Goal: Complete application form

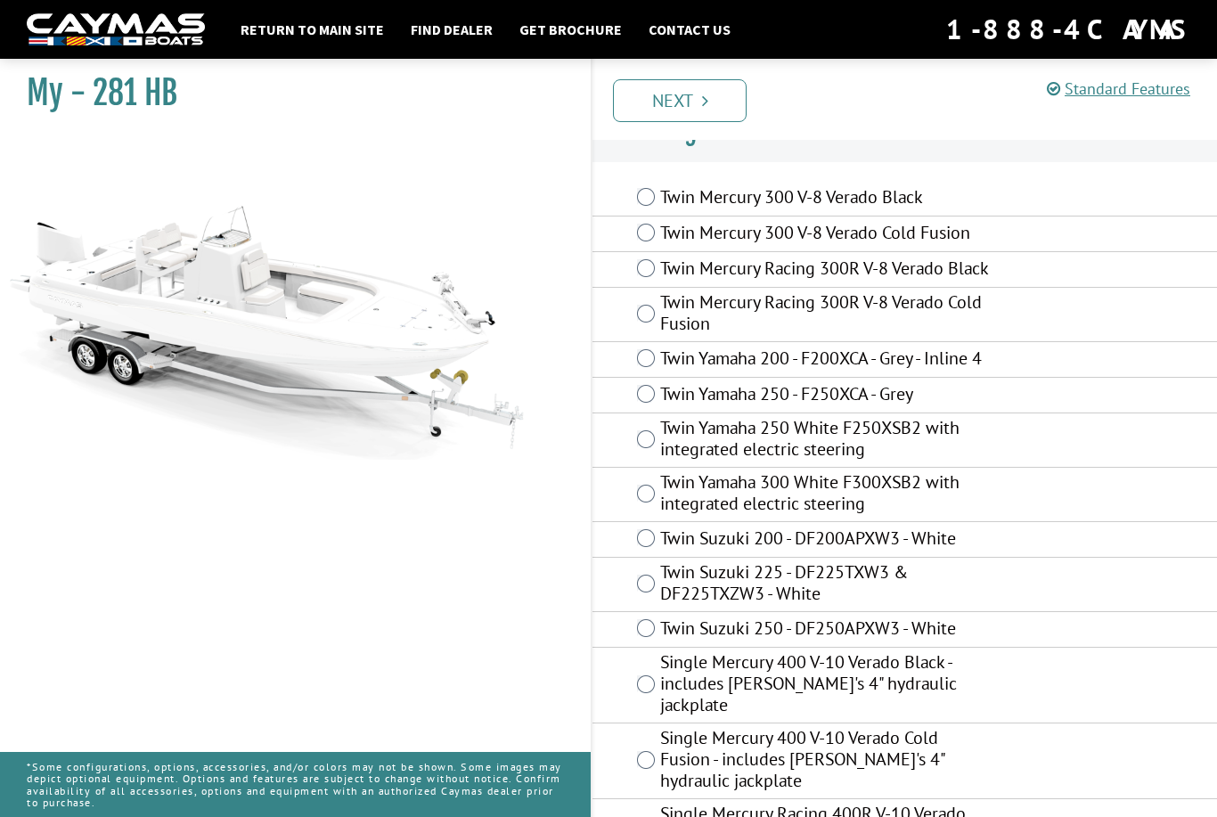
scroll to position [45, 0]
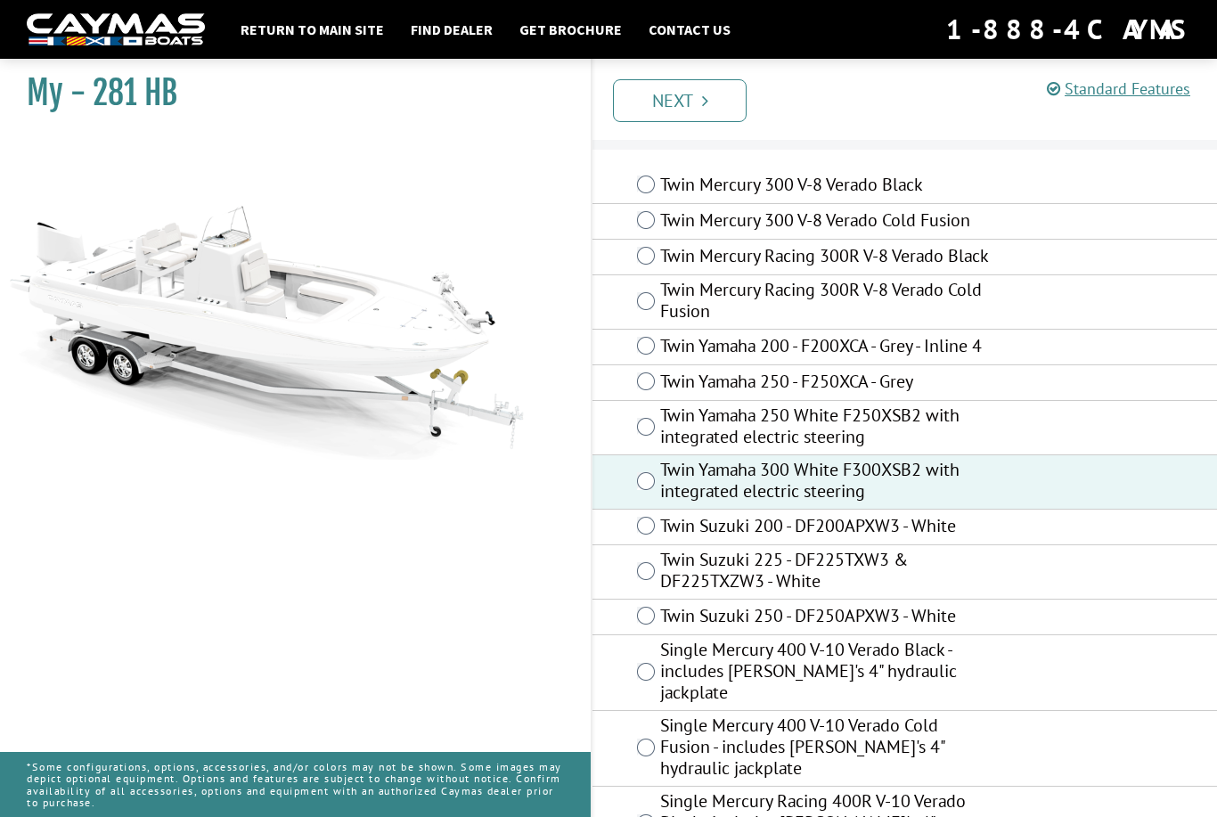
click at [690, 110] on link "Next" at bounding box center [680, 100] width 134 height 43
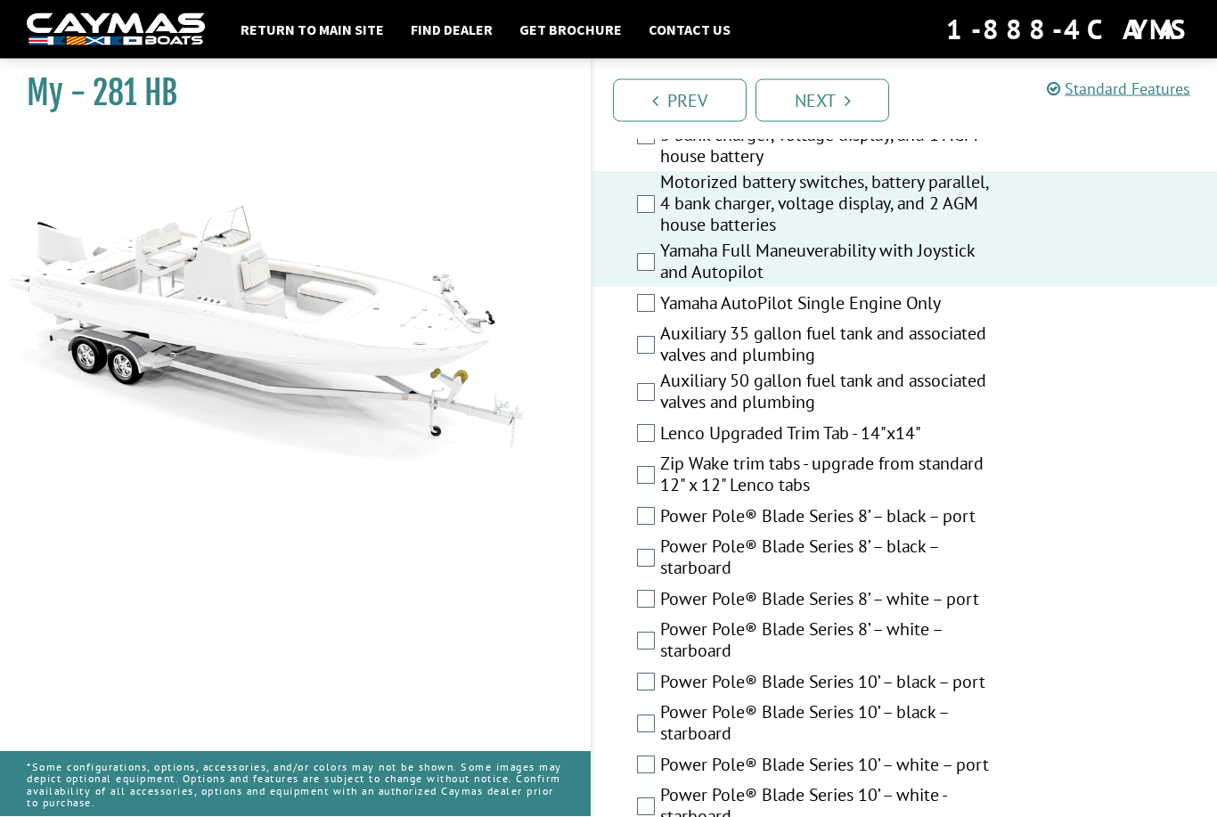
scroll to position [691, 0]
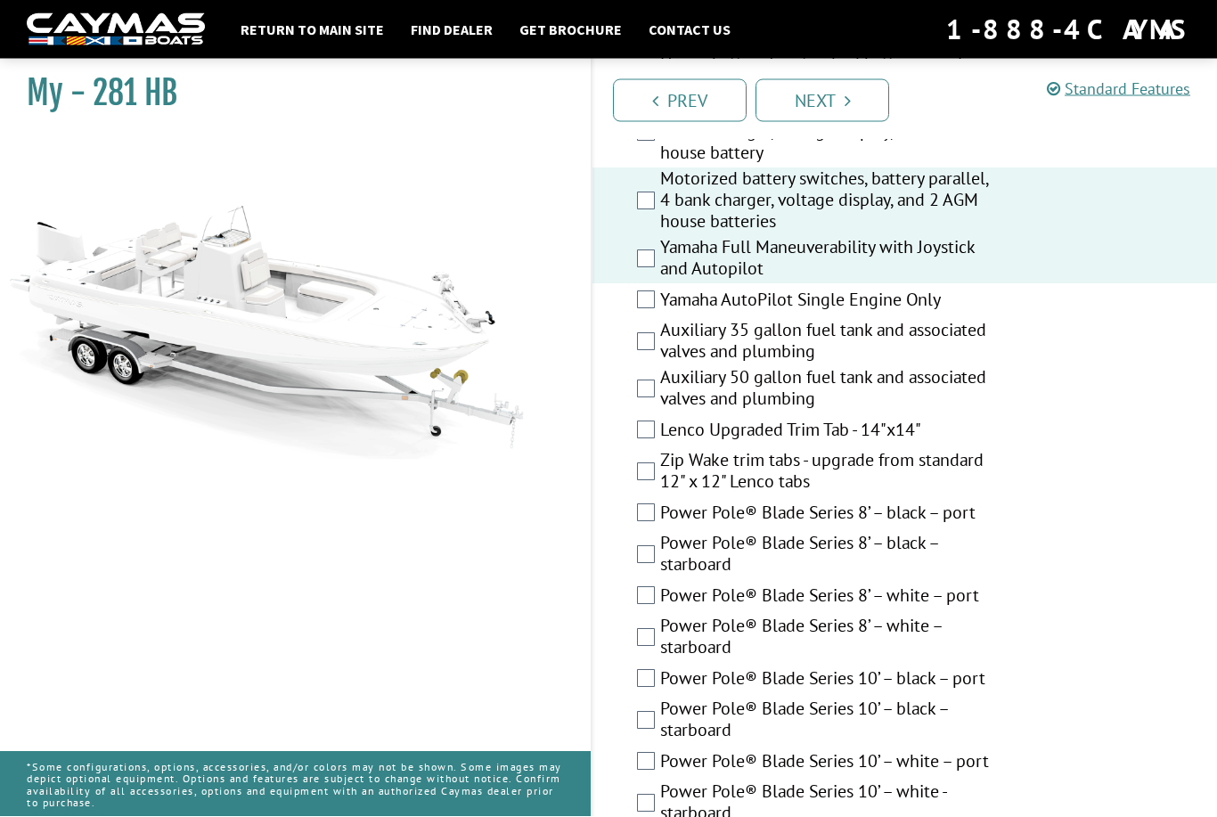
click at [631, 397] on div "Auxiliary 50 gallon fuel tank and associated valves and plumbing" at bounding box center [904, 390] width 624 height 47
click at [632, 407] on div "Auxiliary 50 gallon fuel tank and associated valves and plumbing" at bounding box center [904, 390] width 624 height 47
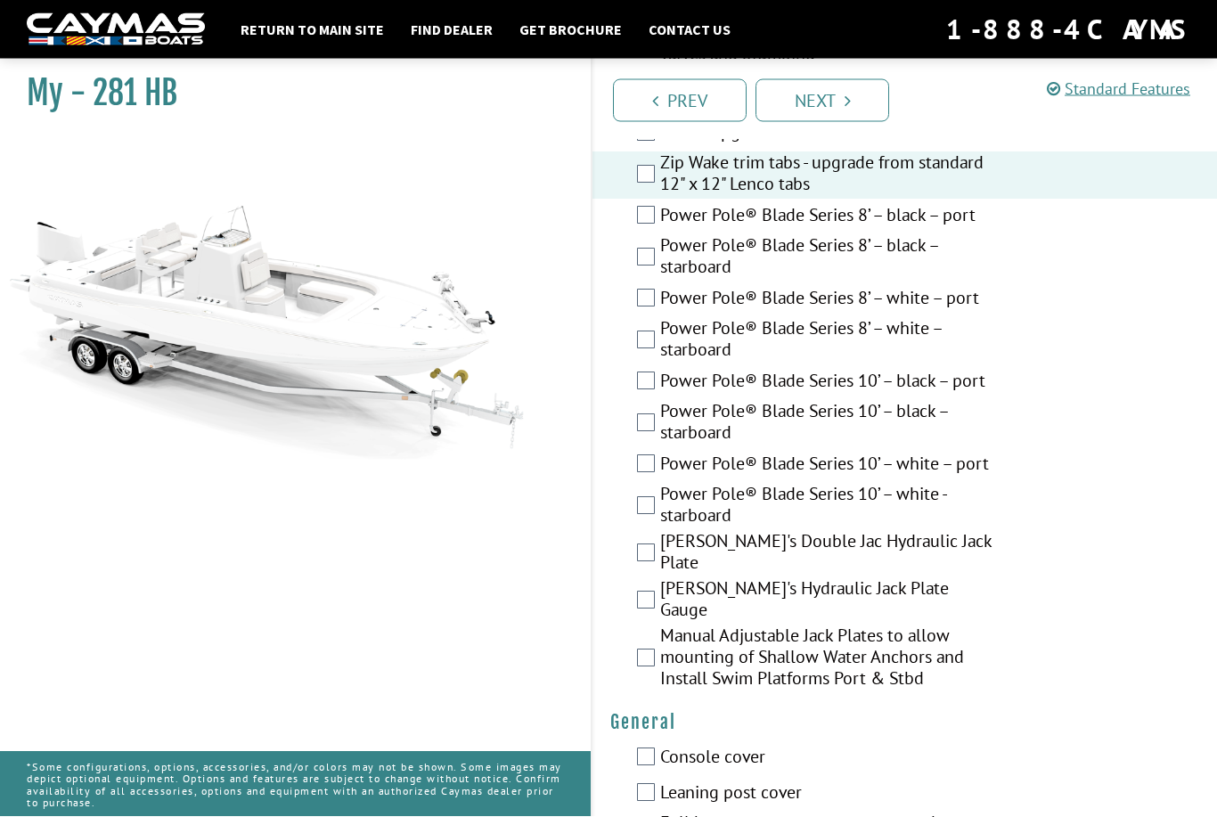
scroll to position [991, 0]
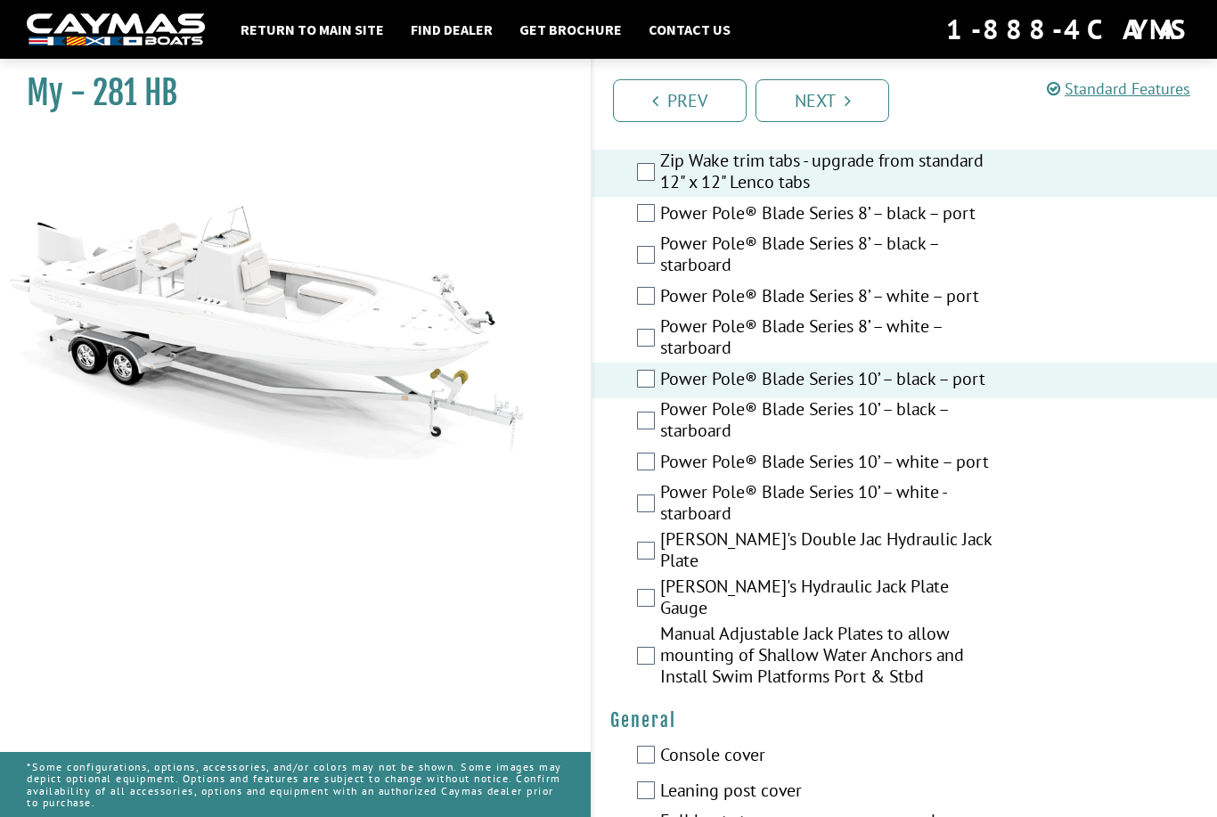
click at [575, 389] on div "My - 281 HB" at bounding box center [286, 459] width 608 height 817
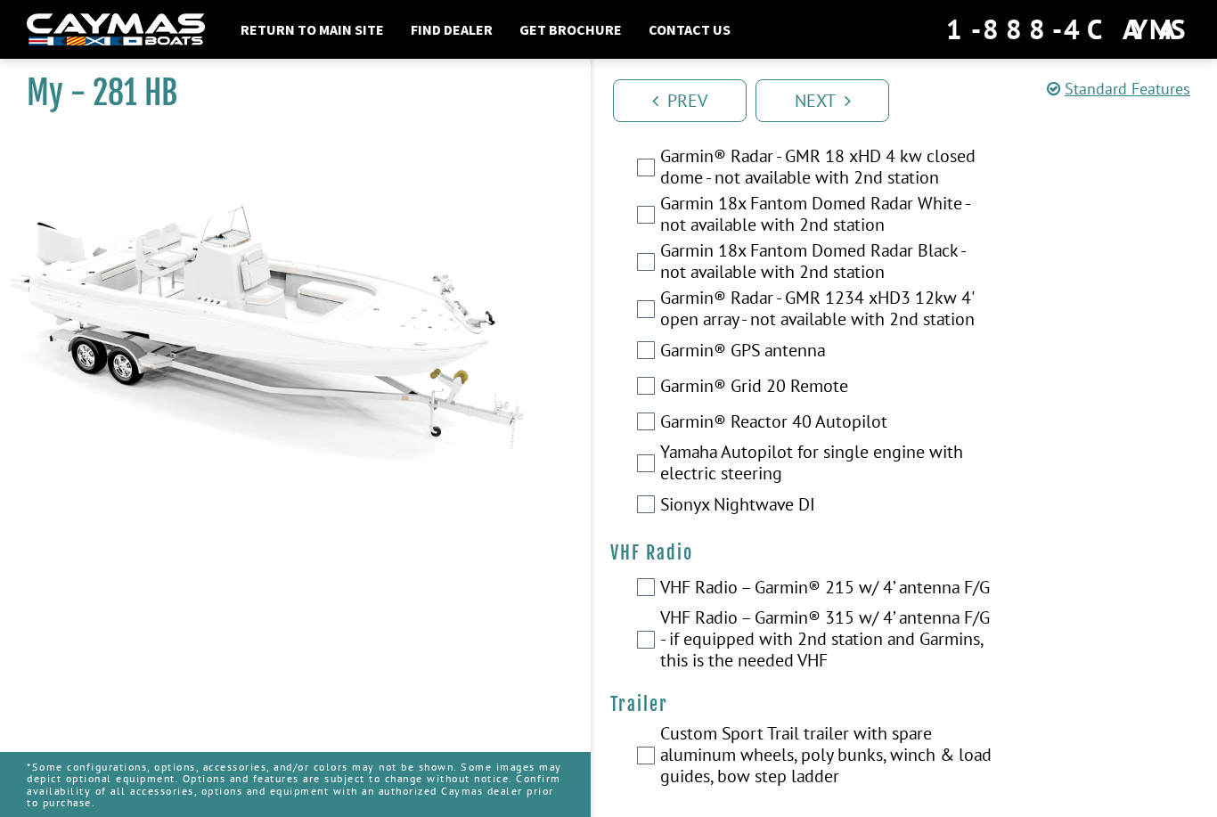
scroll to position [6067, 0]
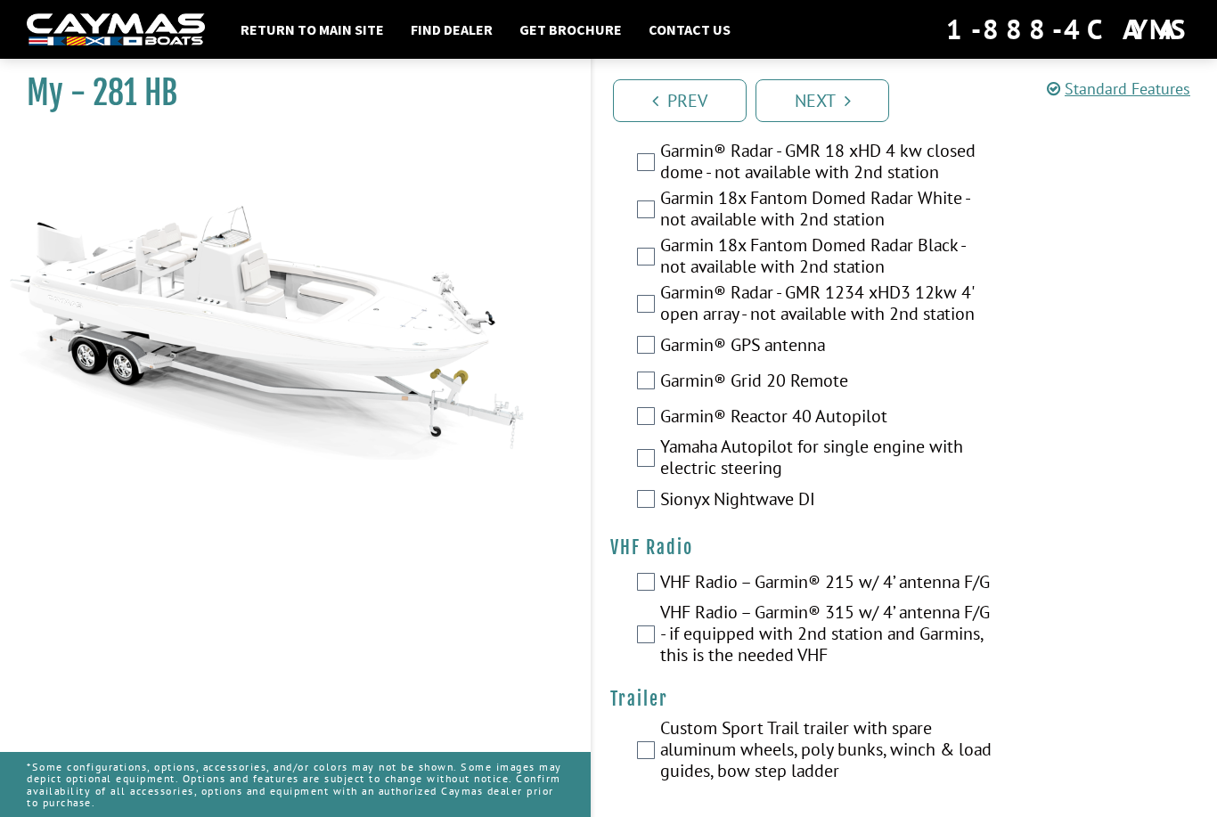
click at [835, 106] on link "Next" at bounding box center [822, 100] width 134 height 43
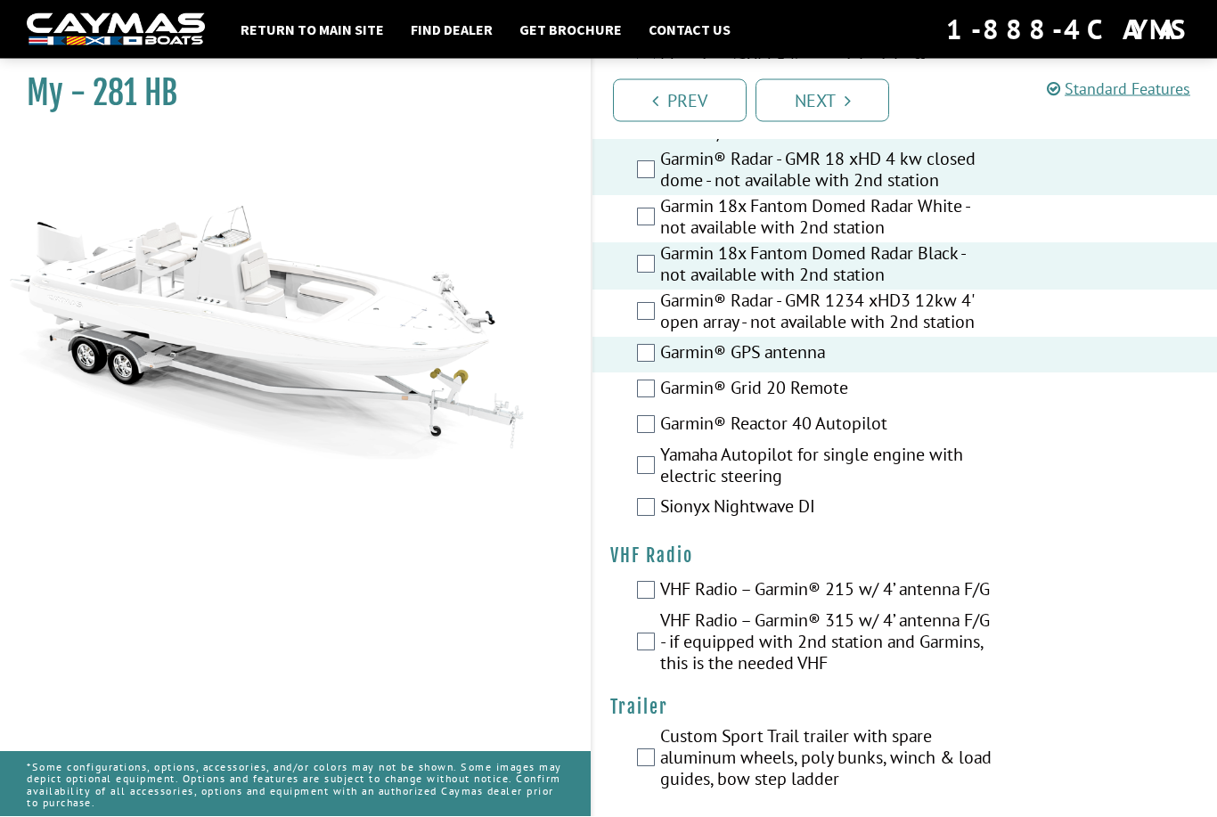
scroll to position [6087, 0]
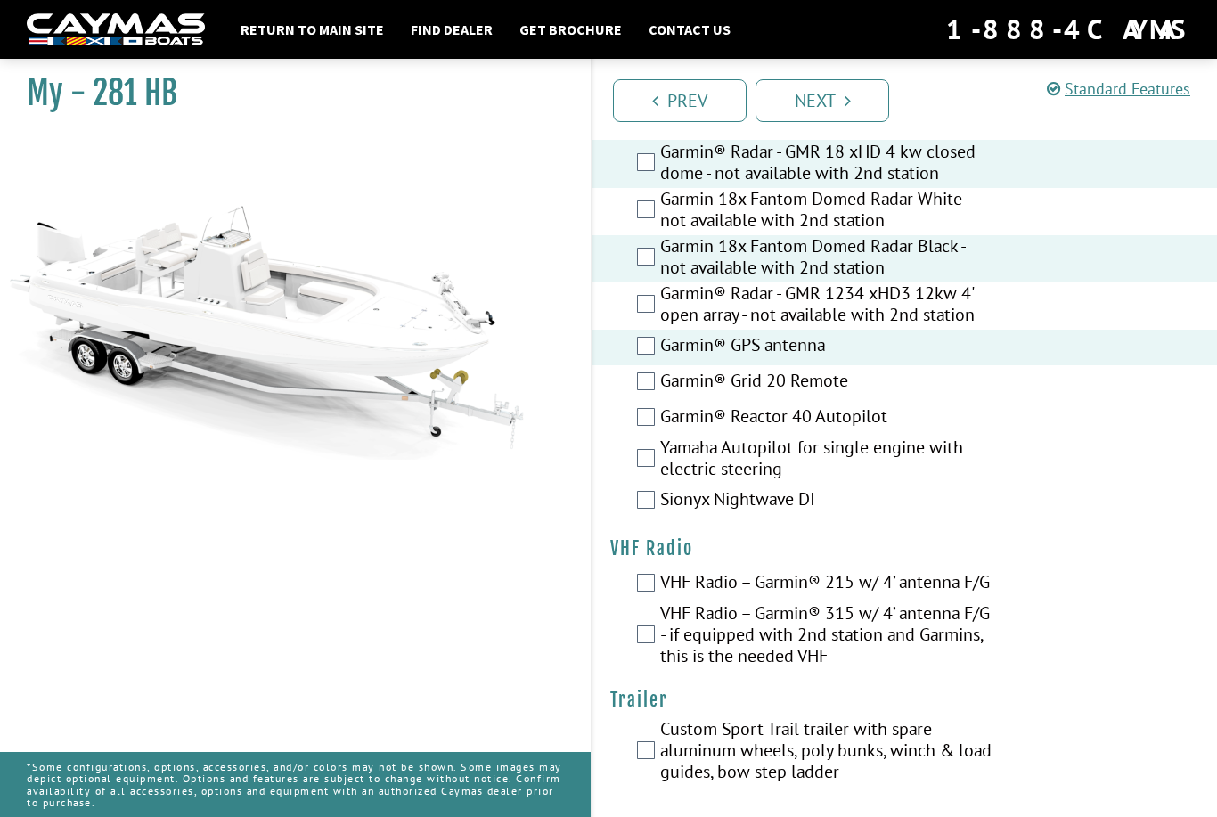
click at [632, 671] on div "VHF Radio – Garmin® 315 w/ 4’ antenna F/G - if equipped with 2nd station and Ga…" at bounding box center [904, 636] width 624 height 69
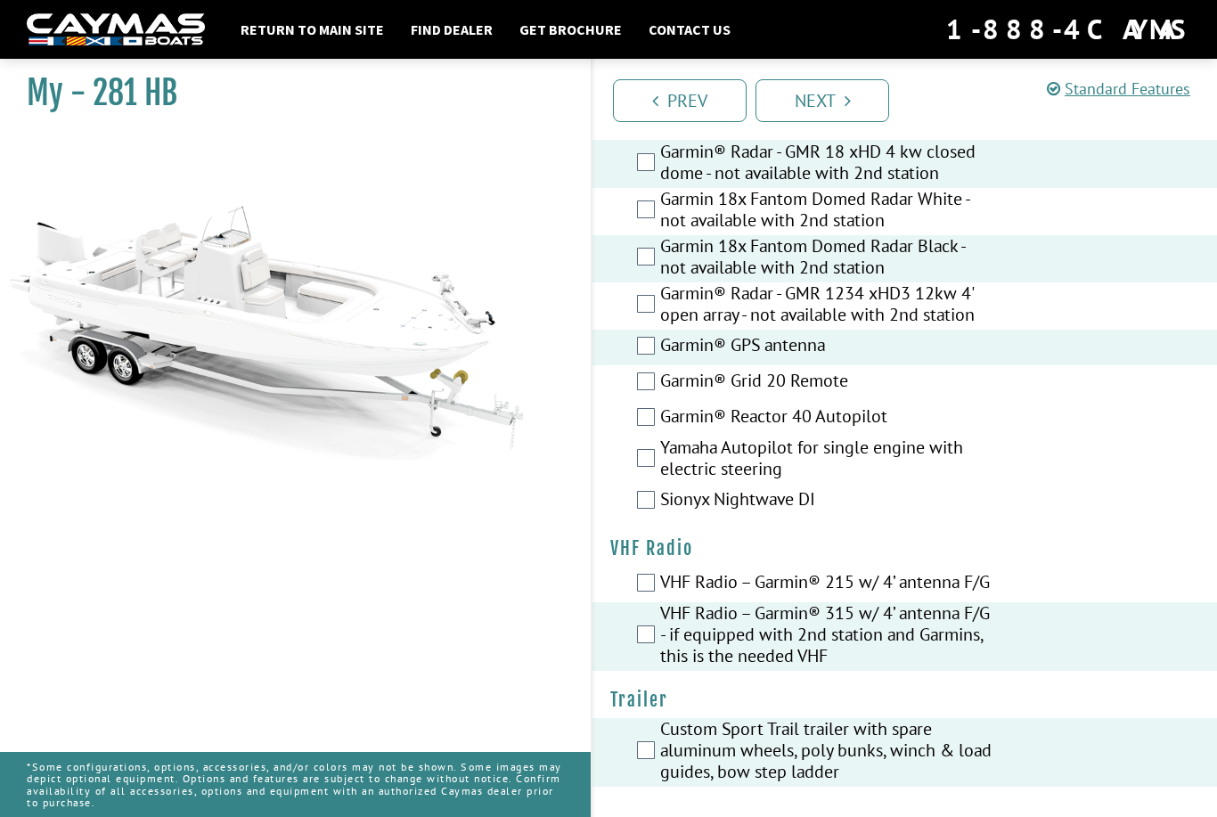
click at [825, 93] on link "Next" at bounding box center [822, 100] width 134 height 43
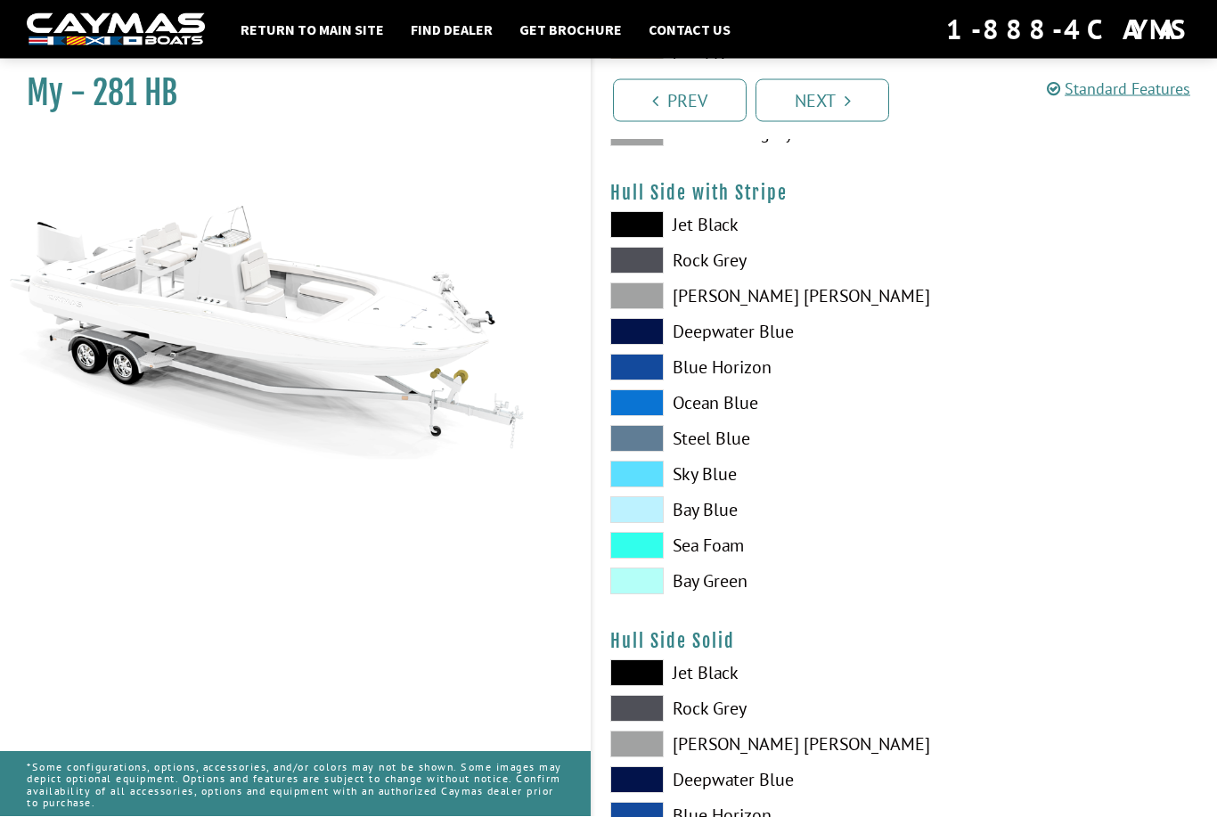
scroll to position [289, 0]
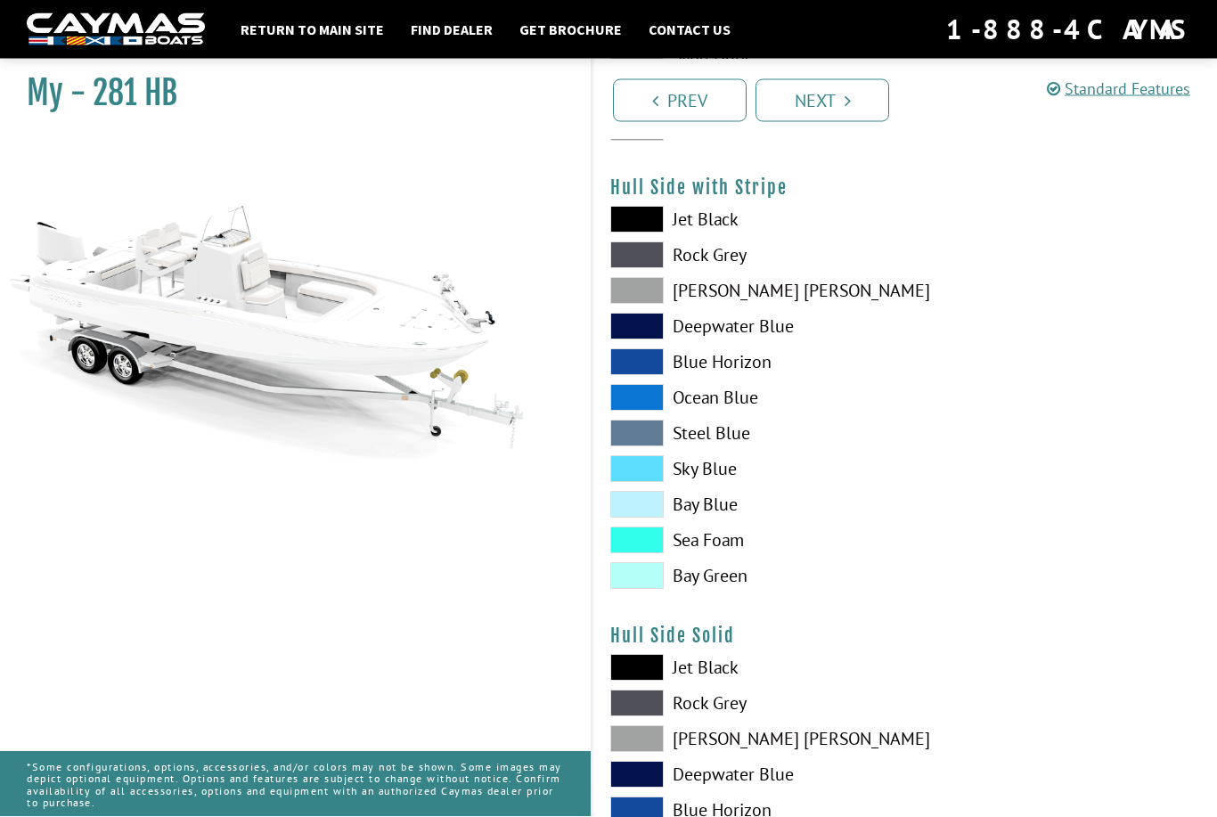
click at [601, 320] on div "Jet Black Rock Grey Dove Gray Deepwater Blue Blue Horizon Ocean Blue" at bounding box center [748, 403] width 313 height 392
click at [634, 299] on span at bounding box center [636, 291] width 53 height 27
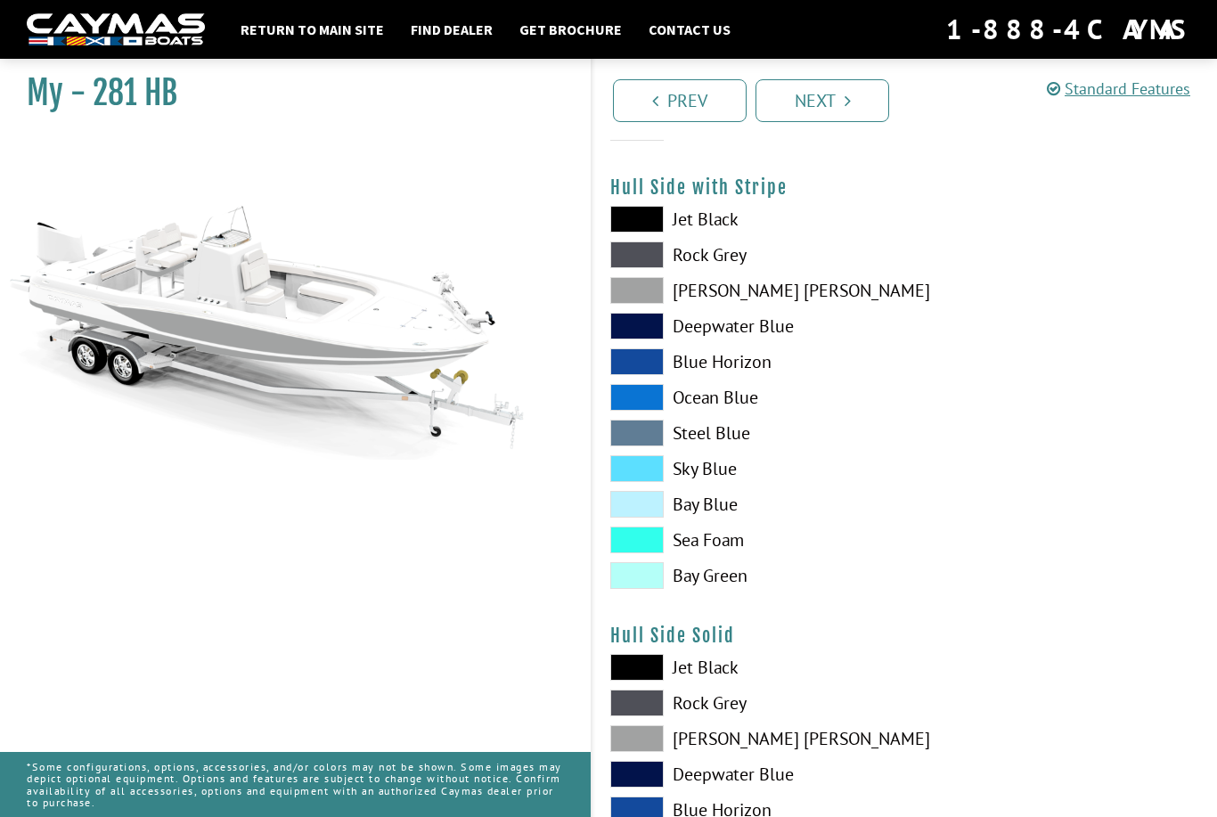
click at [644, 367] on span at bounding box center [636, 361] width 53 height 27
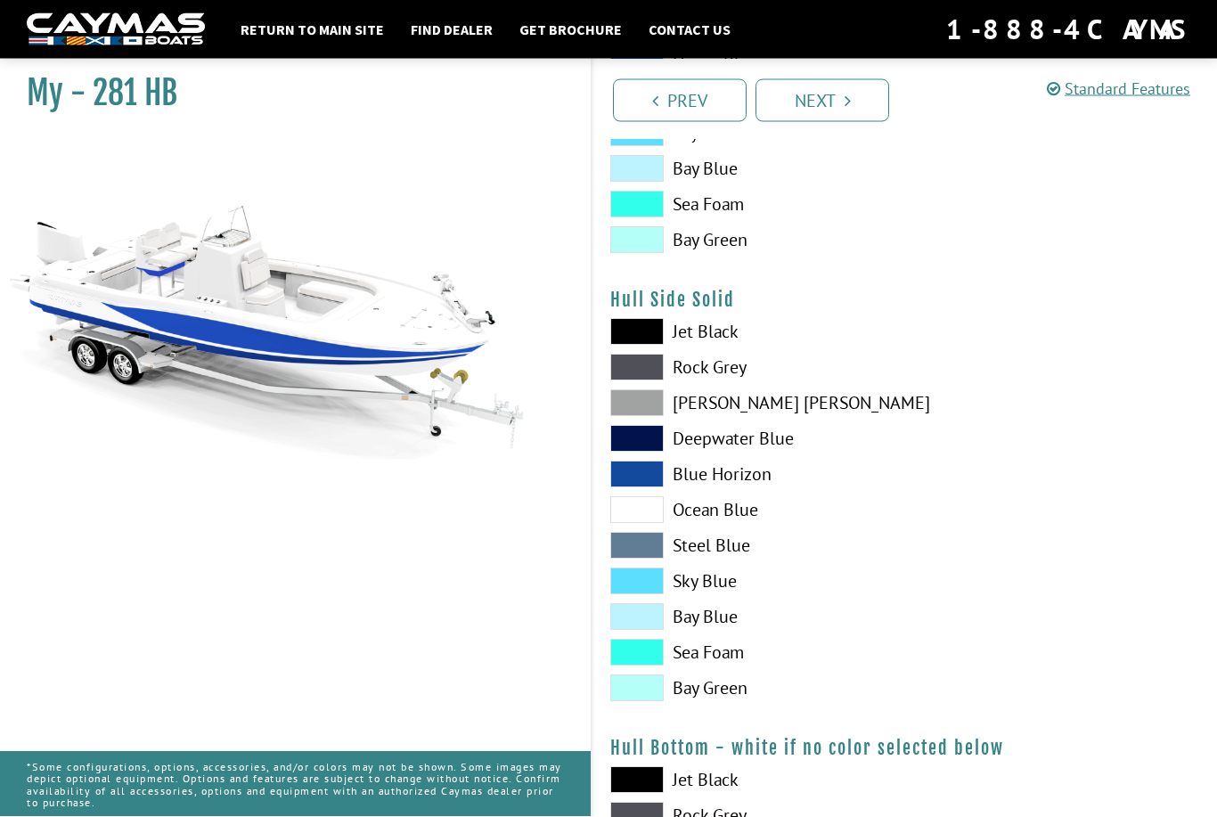
scroll to position [630, 0]
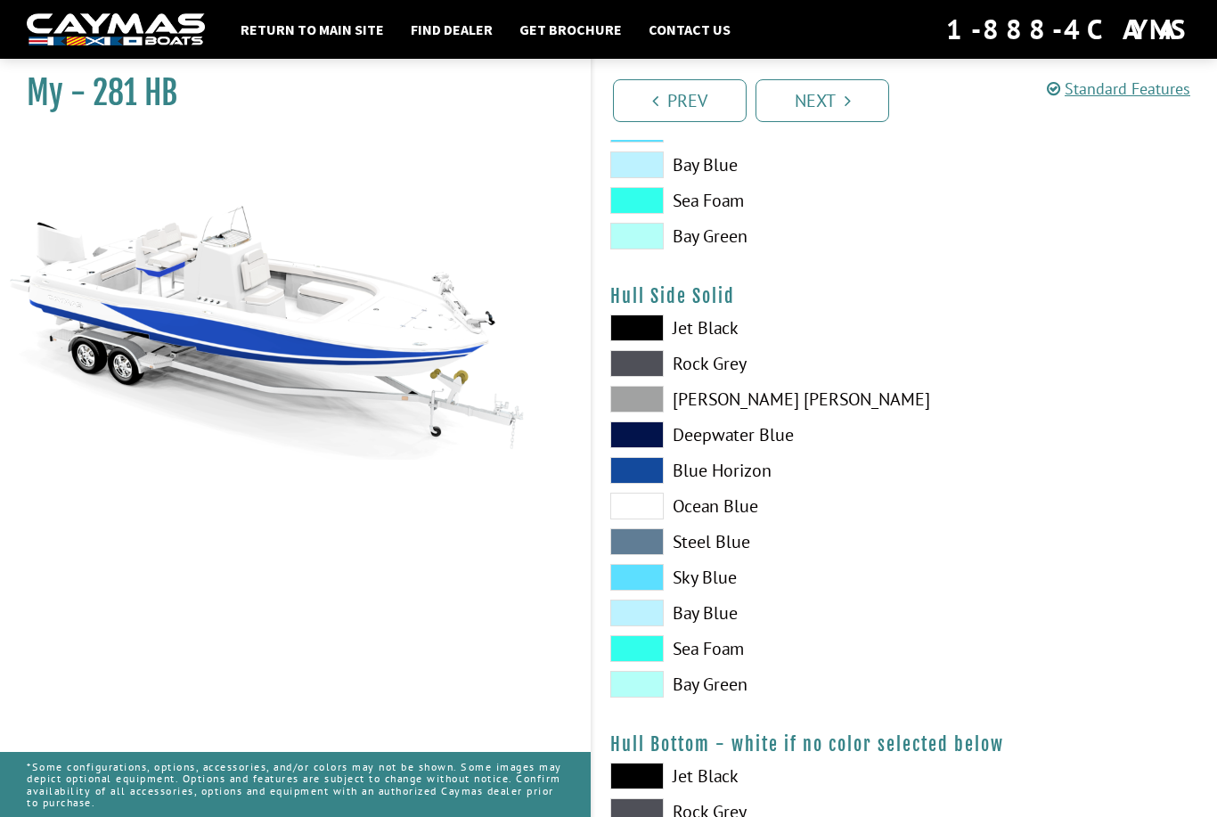
click at [640, 370] on span at bounding box center [636, 363] width 53 height 27
click at [632, 367] on span at bounding box center [636, 363] width 53 height 27
click at [645, 570] on span at bounding box center [636, 577] width 53 height 27
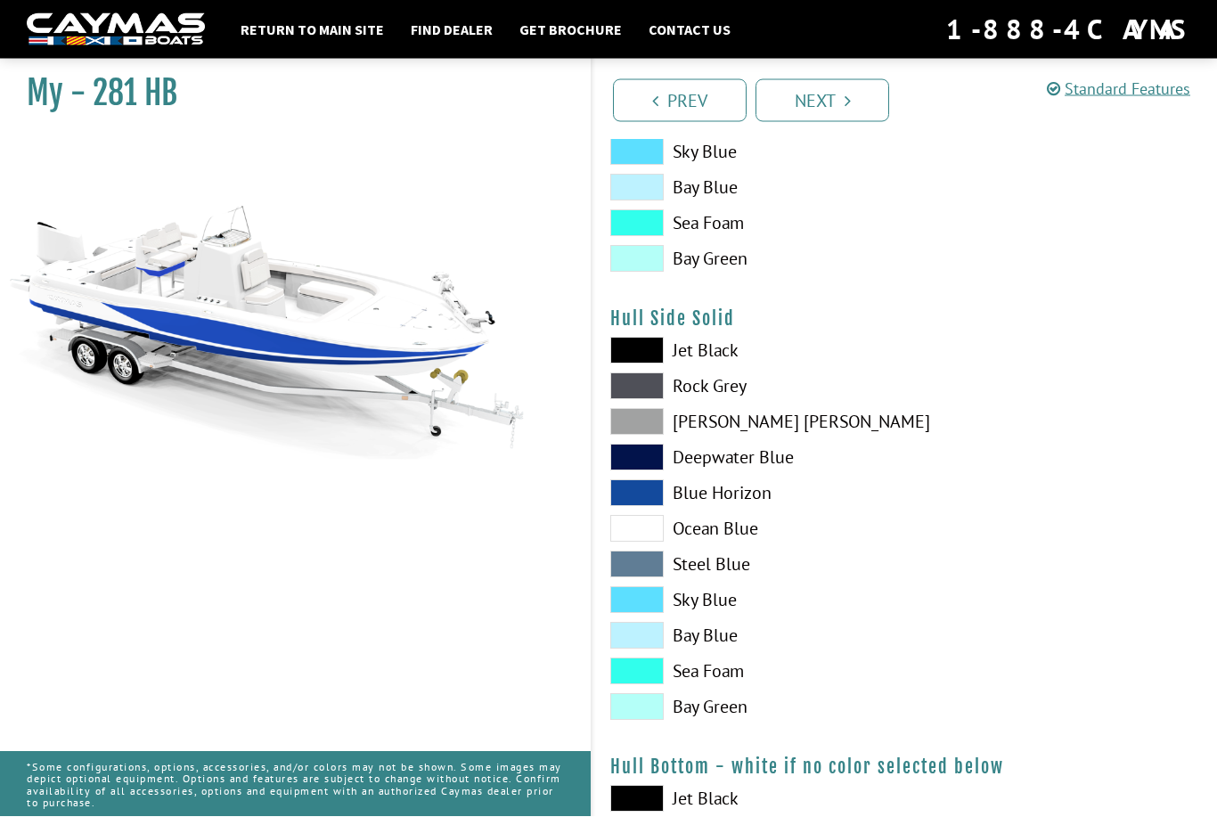
scroll to position [600, 0]
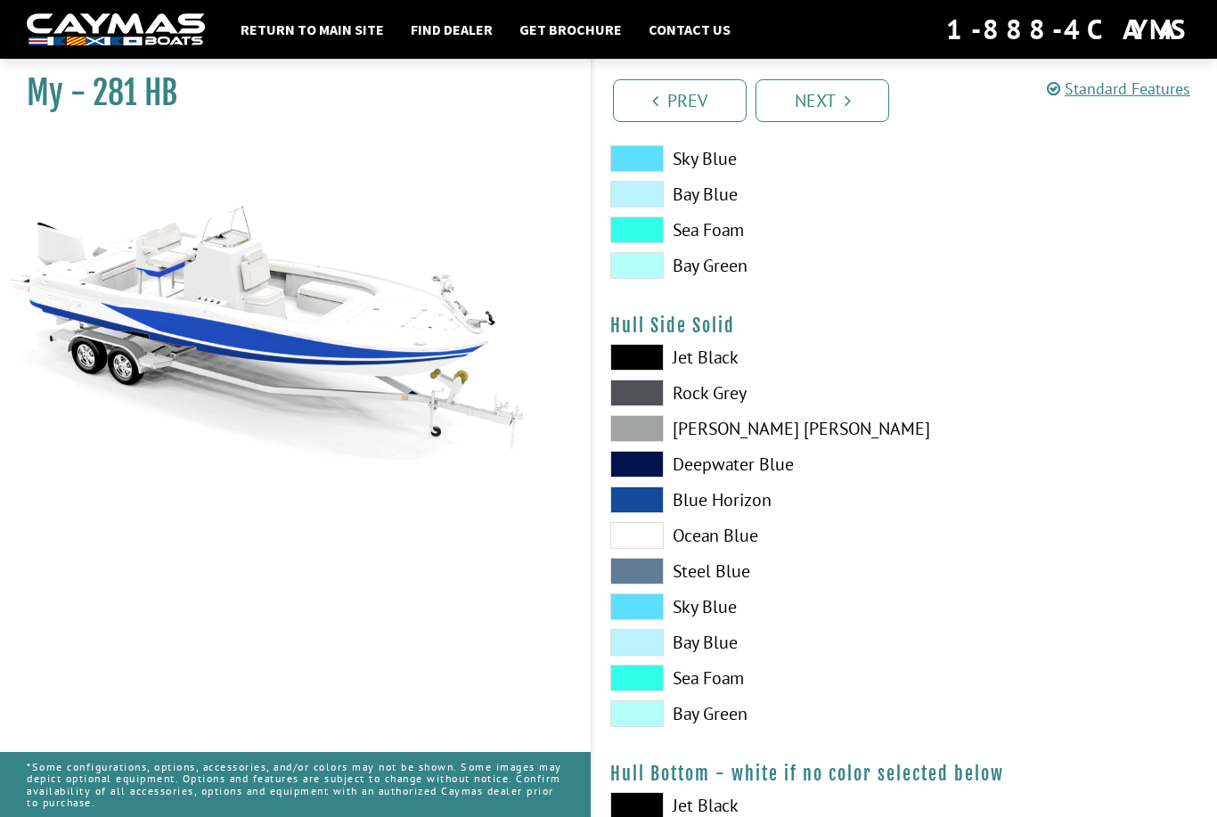
click at [647, 359] on span at bounding box center [636, 357] width 53 height 27
click at [648, 354] on span at bounding box center [636, 357] width 53 height 27
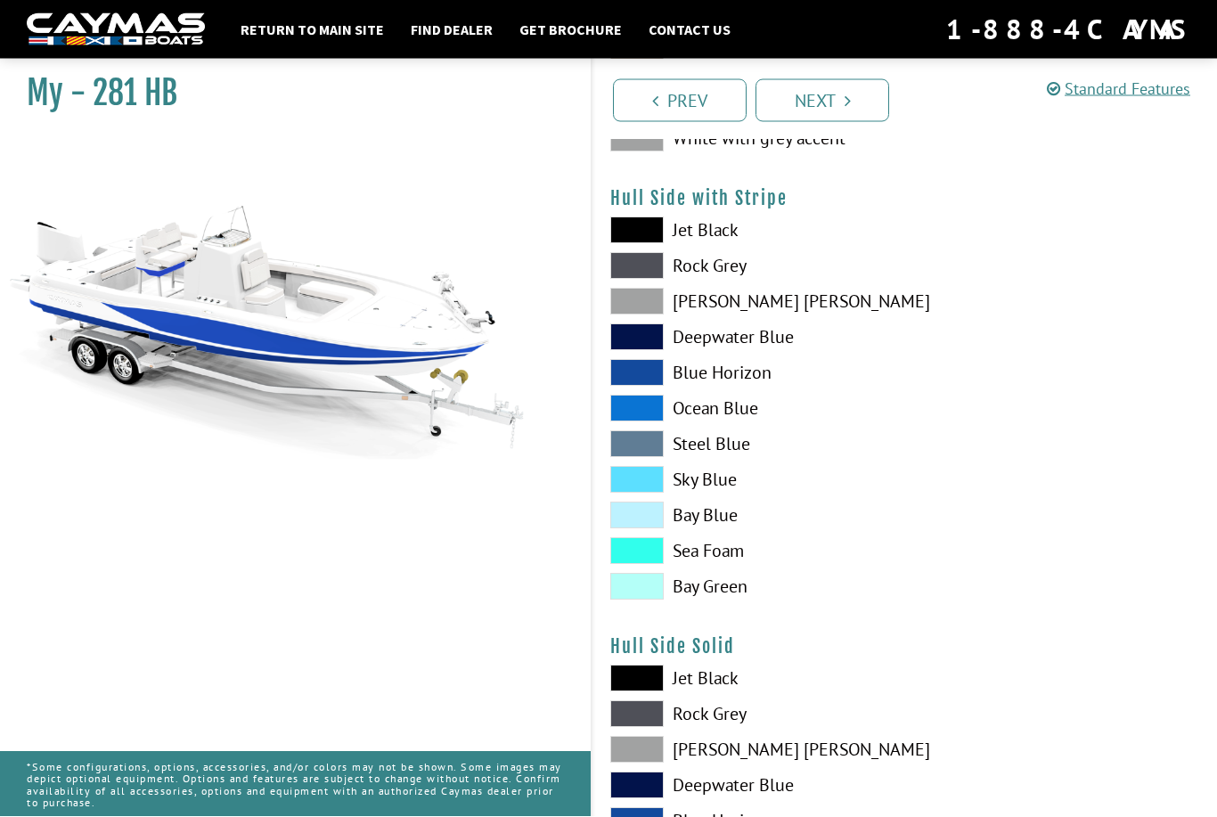
click at [648, 305] on span at bounding box center [636, 302] width 53 height 27
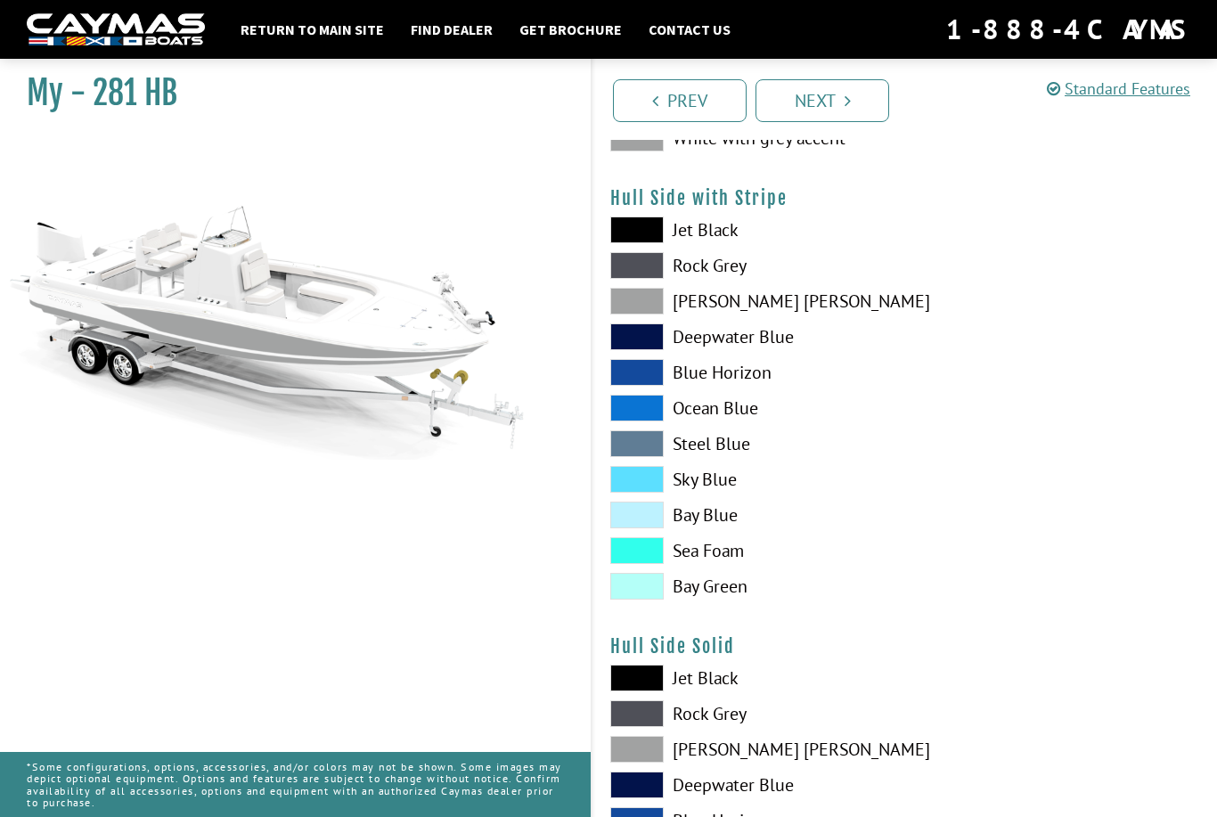
click at [650, 679] on span at bounding box center [636, 677] width 53 height 27
click at [652, 678] on span at bounding box center [636, 677] width 53 height 27
click at [649, 379] on span at bounding box center [636, 372] width 53 height 27
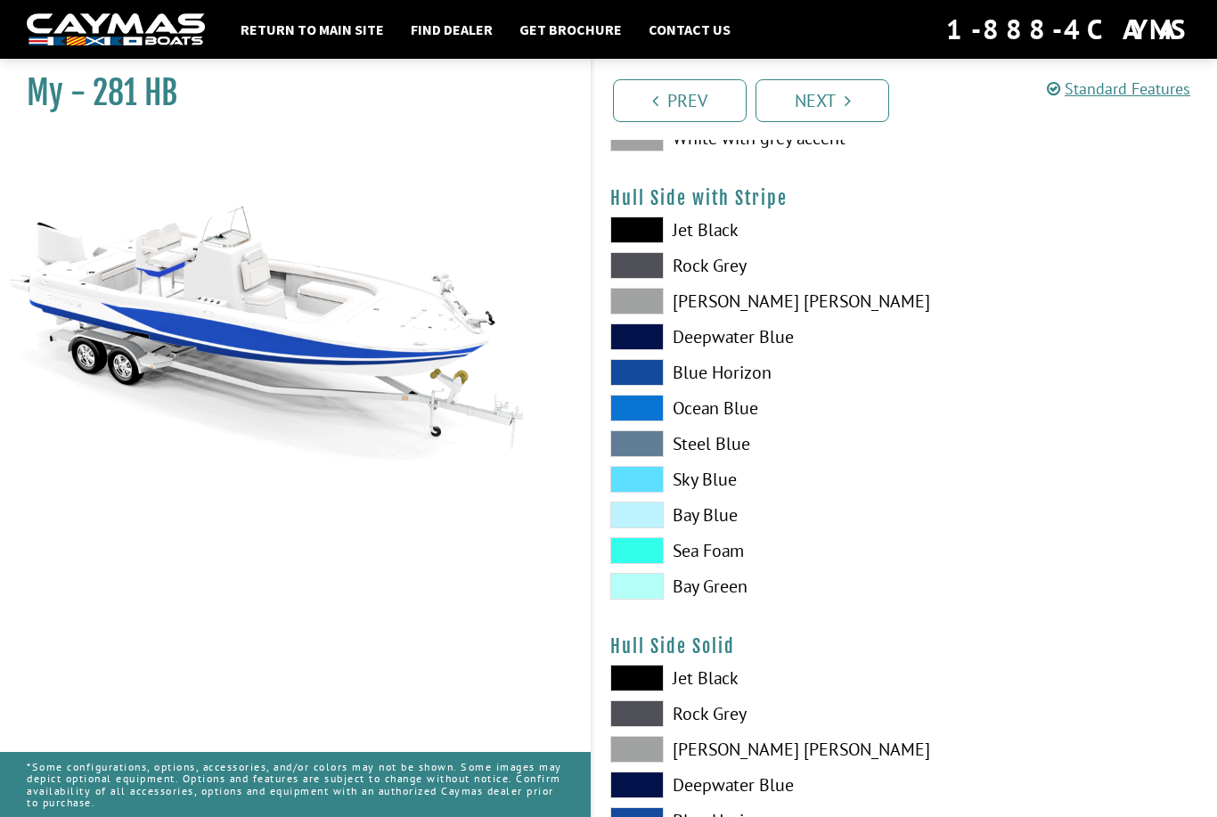
click at [649, 411] on span at bounding box center [636, 408] width 53 height 27
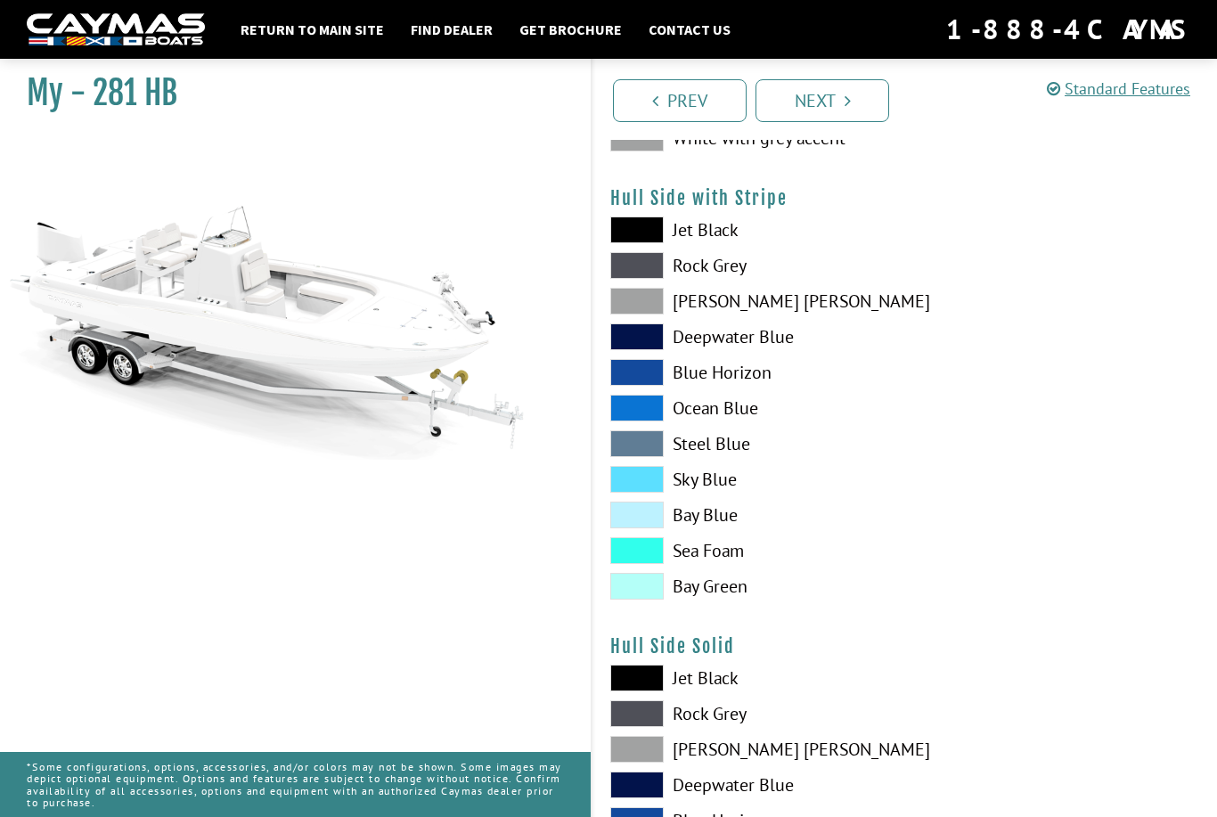
click at [645, 414] on span at bounding box center [636, 408] width 53 height 27
click at [644, 411] on span at bounding box center [636, 408] width 53 height 27
click at [634, 406] on span at bounding box center [636, 408] width 53 height 27
click at [644, 416] on span at bounding box center [636, 408] width 53 height 27
click at [688, 371] on label "Blue Horizon" at bounding box center [748, 372] width 277 height 27
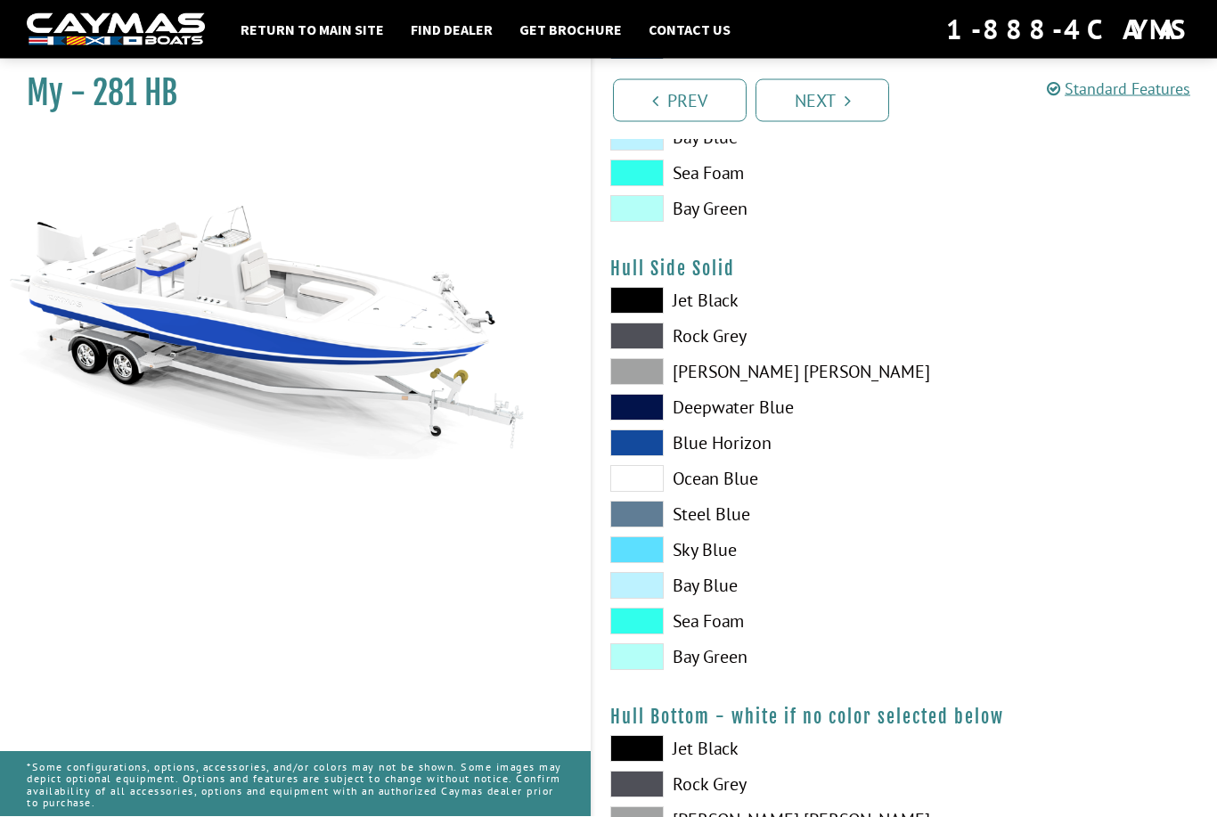
scroll to position [660, 0]
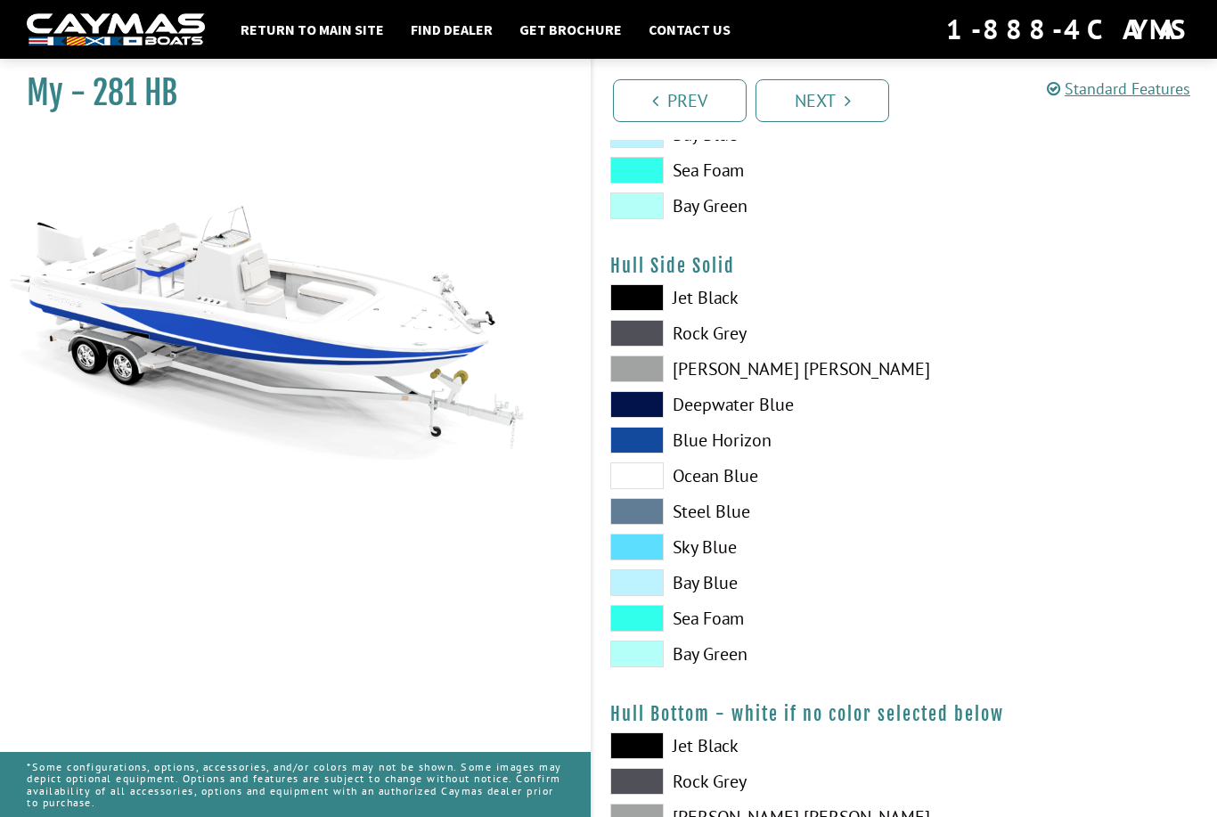
click at [640, 338] on span at bounding box center [636, 333] width 53 height 27
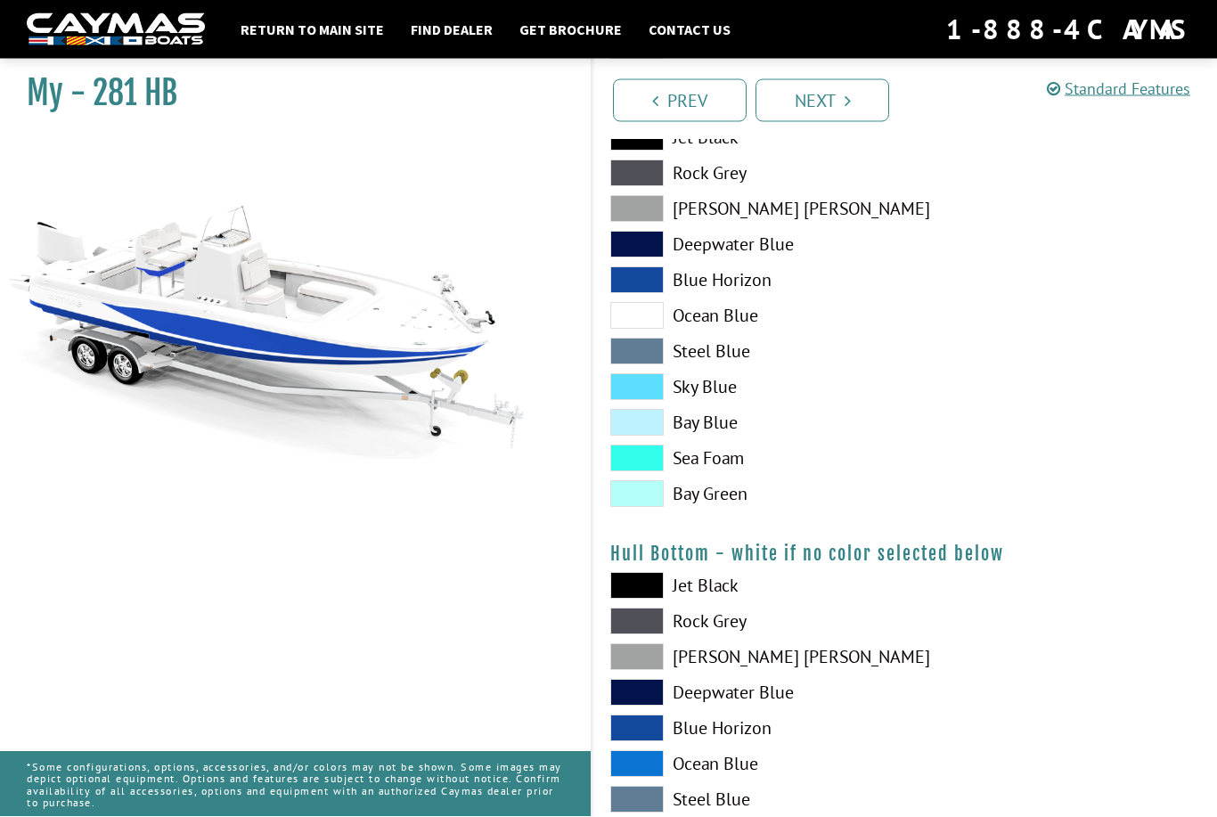
scroll to position [817, 0]
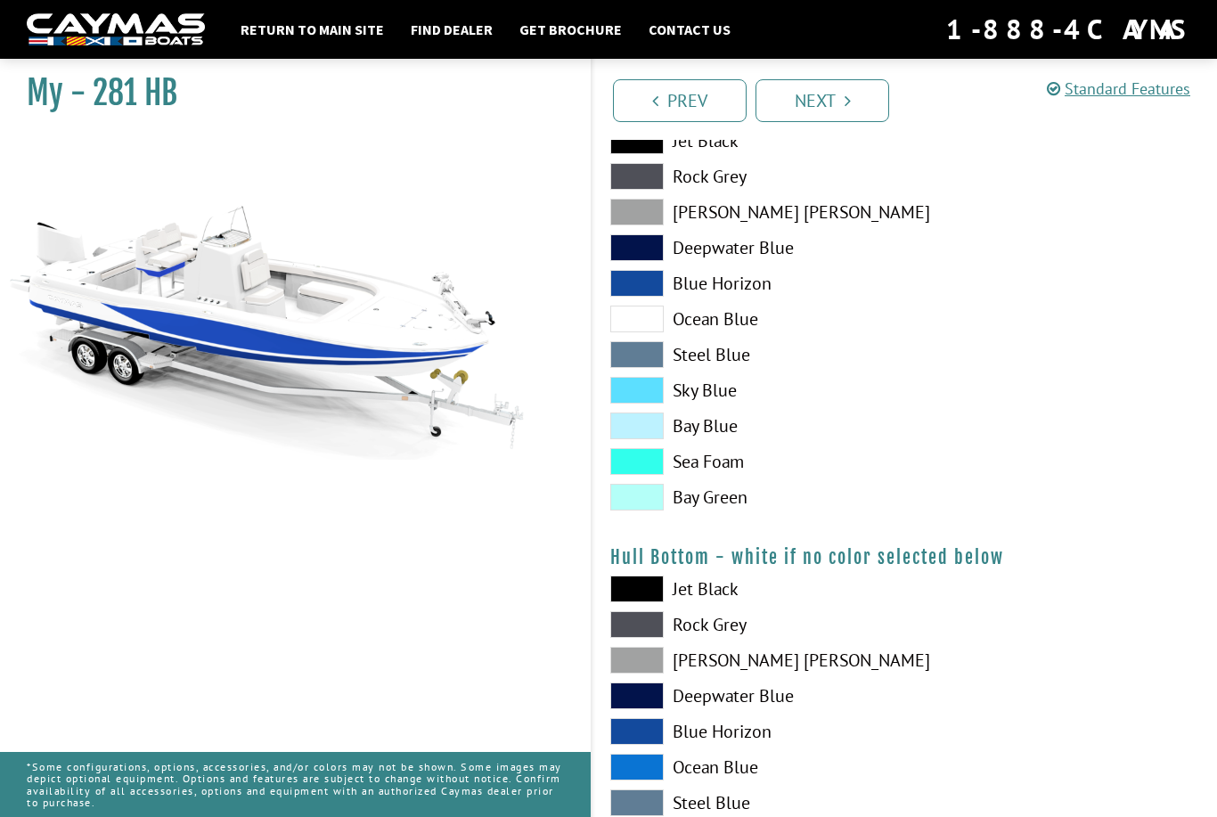
click at [646, 631] on span at bounding box center [636, 624] width 53 height 27
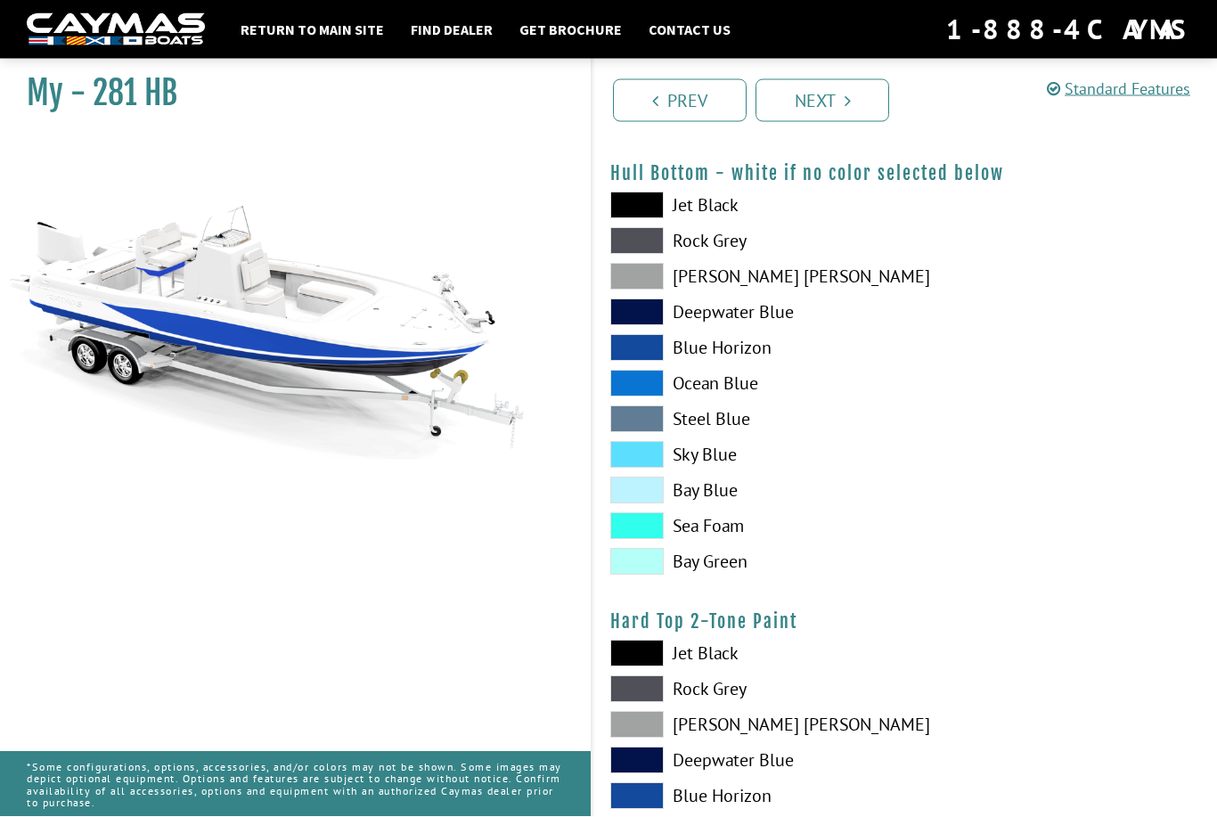
scroll to position [1206, 0]
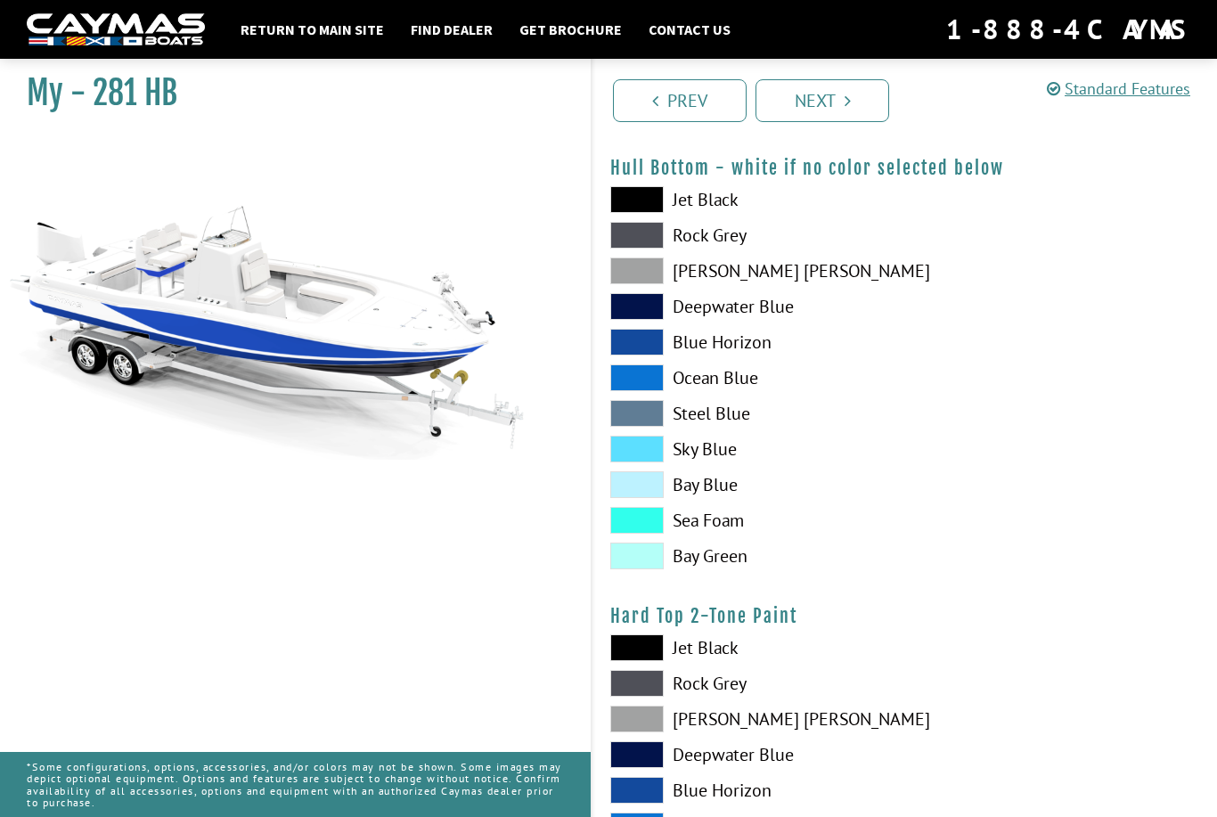
click at [640, 691] on span at bounding box center [636, 683] width 53 height 27
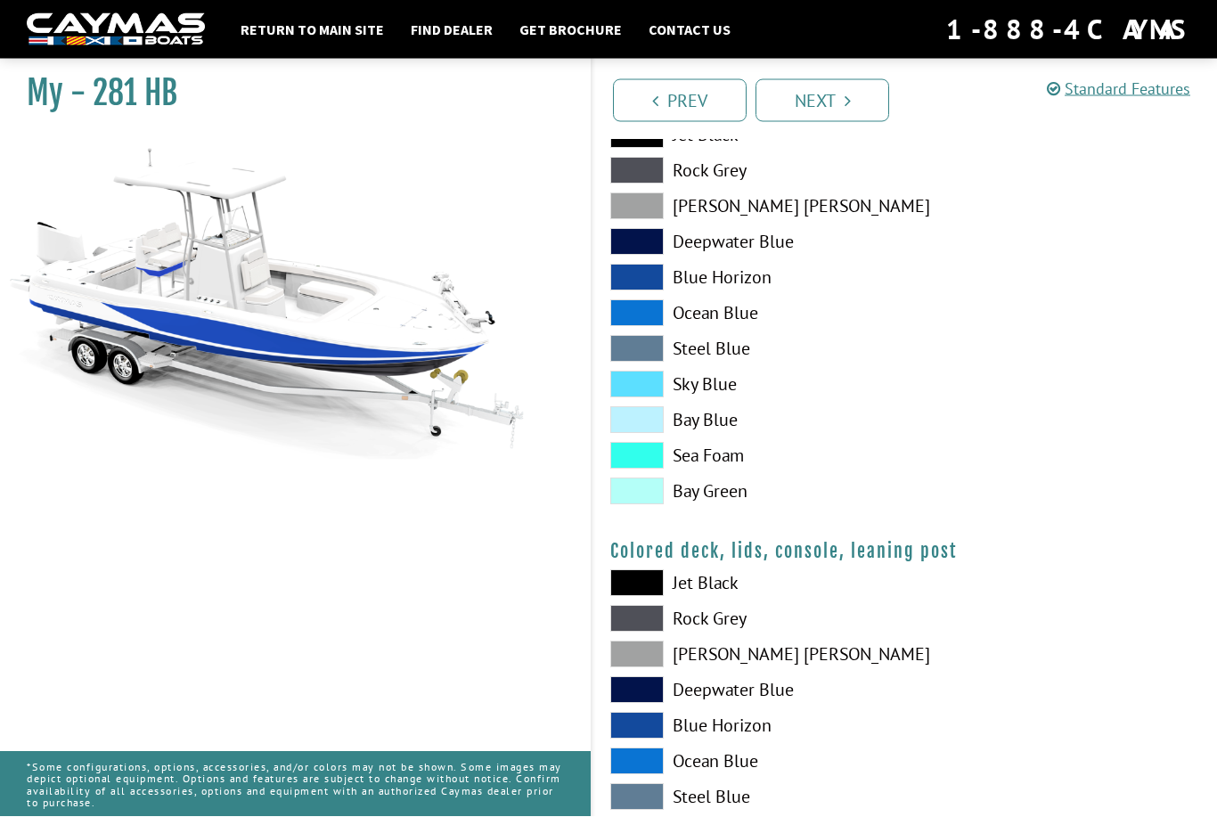
scroll to position [1719, 0]
click at [633, 662] on span at bounding box center [636, 653] width 53 height 27
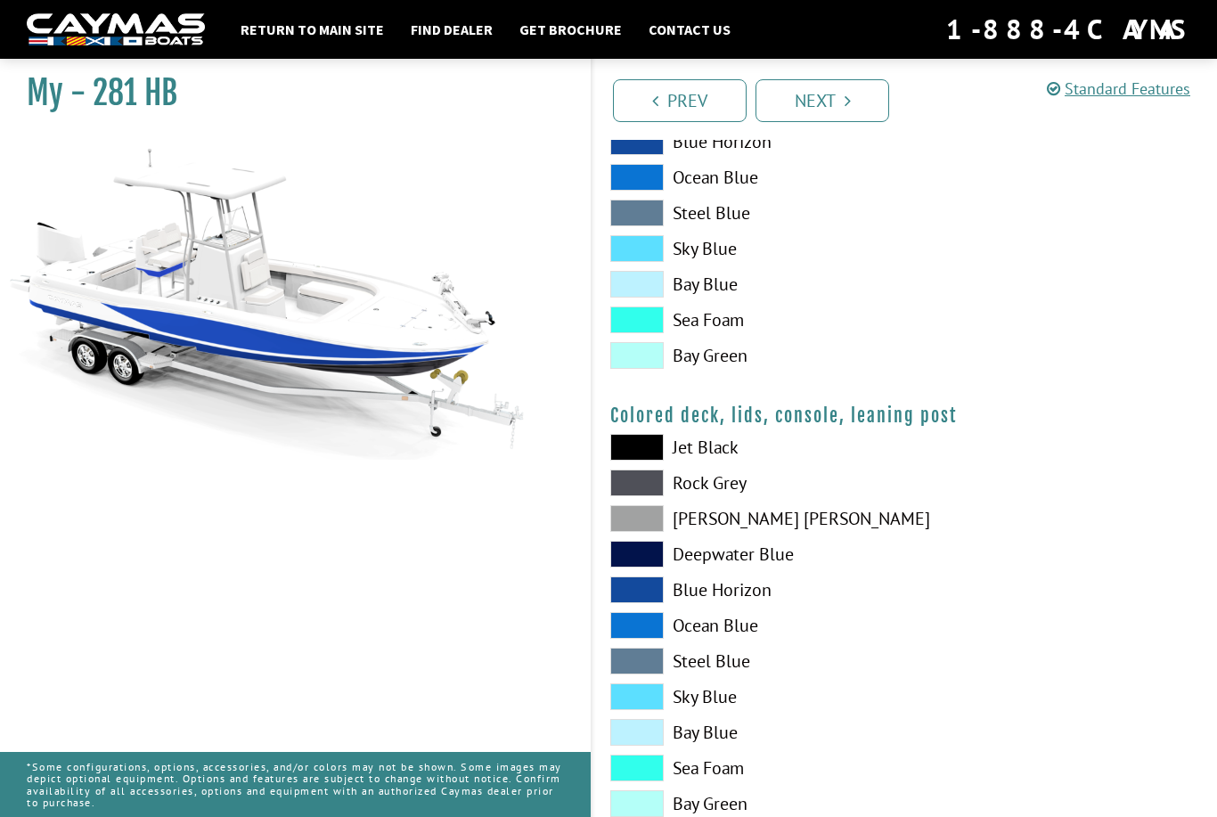
scroll to position [1858, 0]
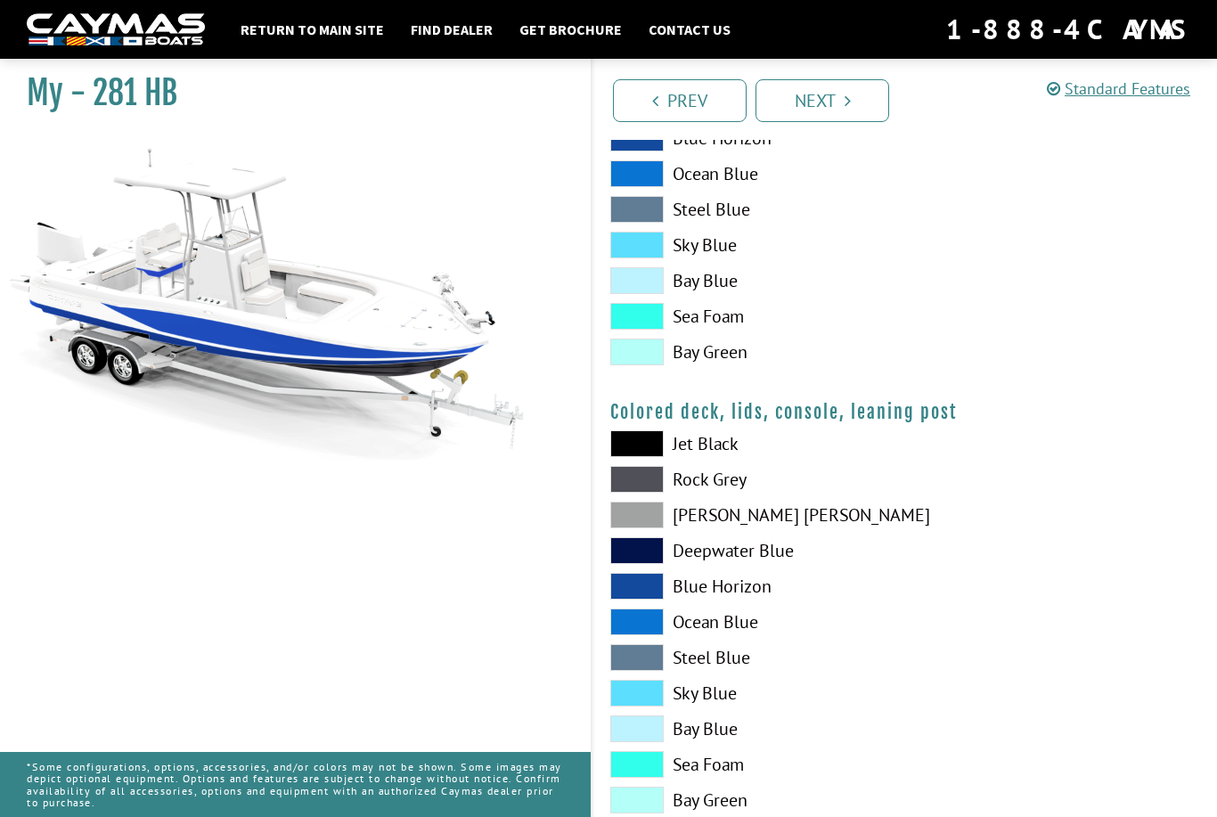
click at [835, 105] on link "Next" at bounding box center [822, 100] width 134 height 43
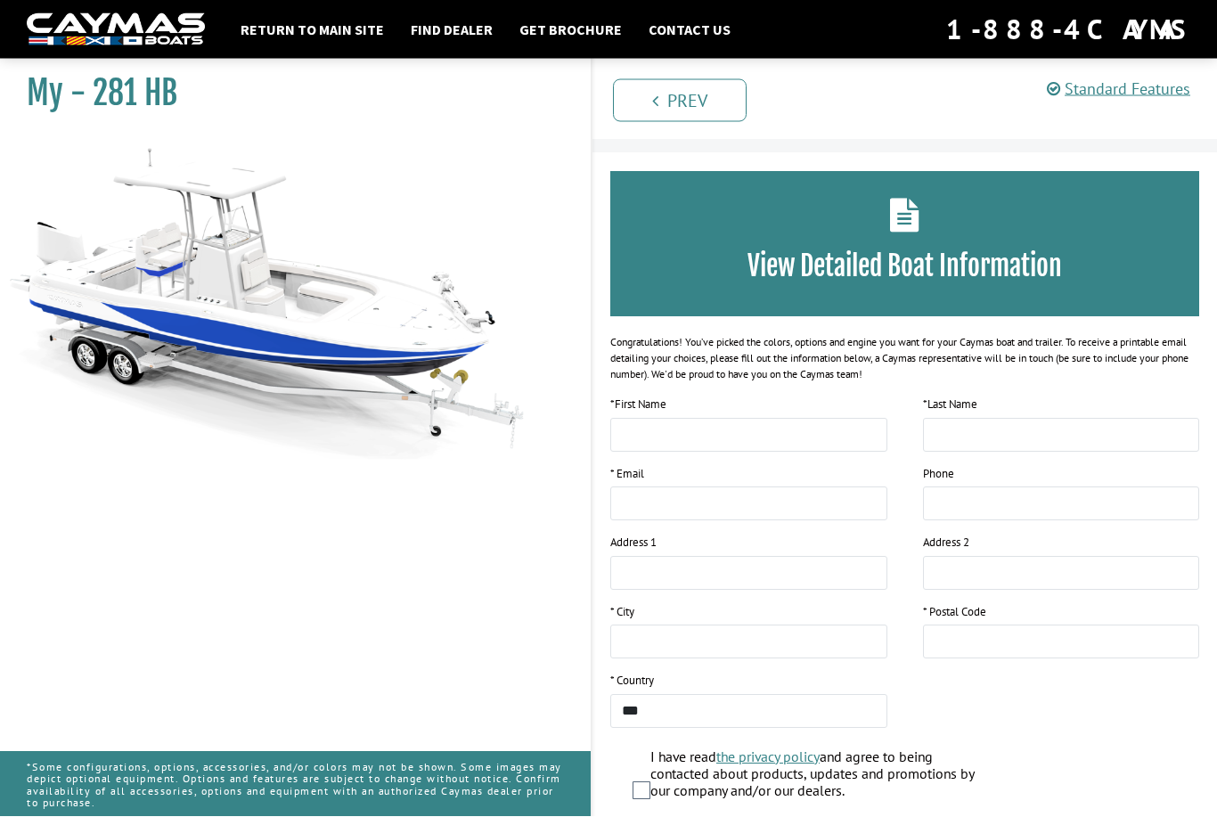
scroll to position [0, 0]
